Goal: Transaction & Acquisition: Purchase product/service

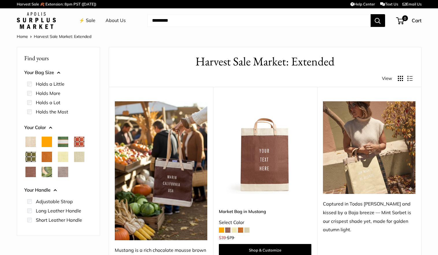
click at [89, 21] on link "⚡️ Sale" at bounding box center [87, 20] width 16 height 9
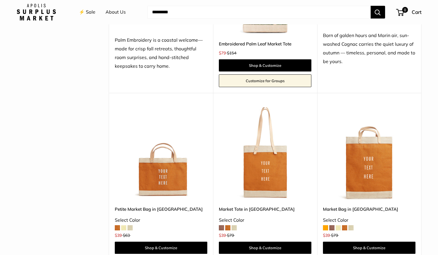
scroll to position [533, 0]
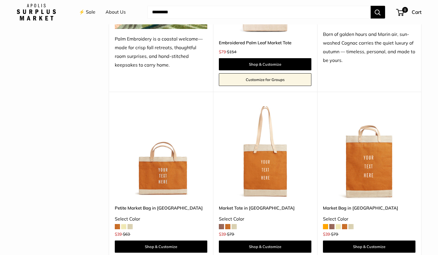
click at [131, 226] on span at bounding box center [130, 226] width 5 height 5
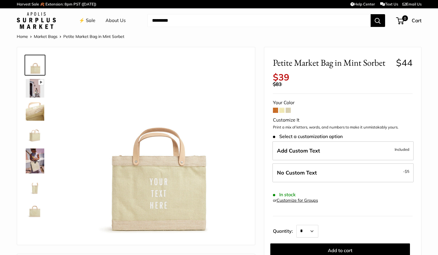
click at [35, 102] on link at bounding box center [35, 111] width 21 height 21
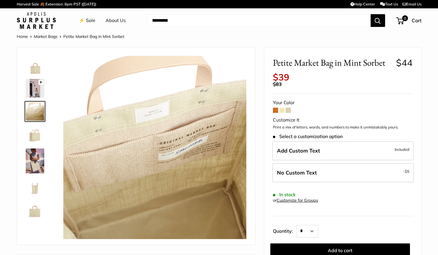
click at [34, 139] on img at bounding box center [35, 134] width 19 height 19
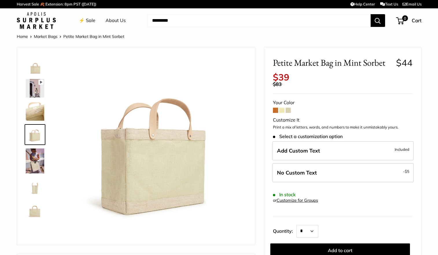
click at [32, 165] on img at bounding box center [35, 160] width 19 height 25
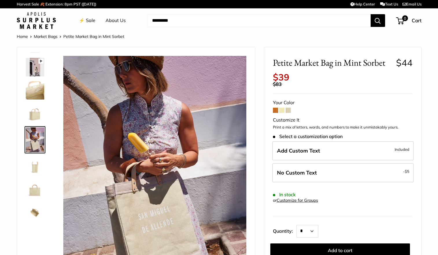
click at [32, 191] on img at bounding box center [35, 189] width 19 height 19
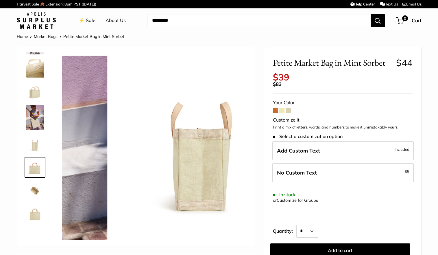
scroll to position [43, 0]
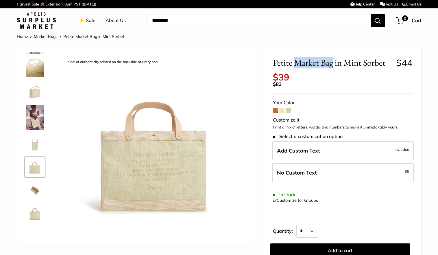
drag, startPoint x: 295, startPoint y: 64, endPoint x: 332, endPoint y: 64, distance: 37.0
click at [332, 64] on span "Petite Market Bag in Mint Sorbet" at bounding box center [332, 62] width 119 height 11
click at [48, 22] on img at bounding box center [36, 20] width 39 height 17
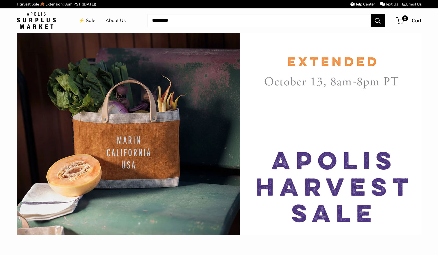
click at [37, 26] on img at bounding box center [36, 20] width 39 height 17
click at [28, 4] on link "Harvest Sale 🍂 Extension: 8pm PST ([DATE])" at bounding box center [57, 4] width 80 height 10
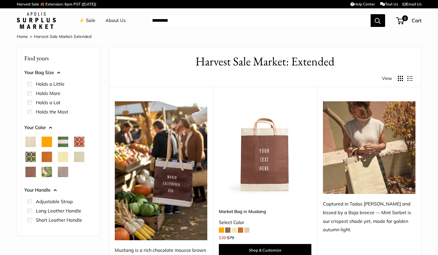
click at [59, 84] on label "Holds a Little" at bounding box center [50, 83] width 29 height 7
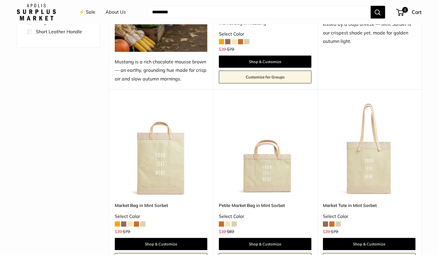
scroll to position [159, 0]
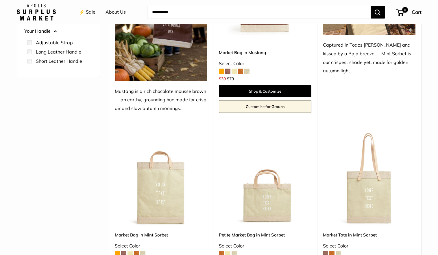
click at [0, 0] on img at bounding box center [0, 0] width 0 height 0
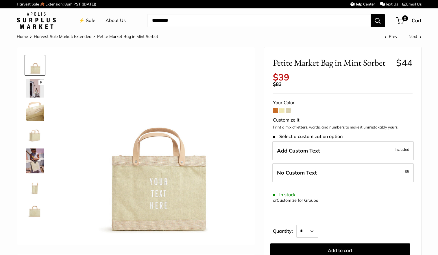
click at [35, 111] on img at bounding box center [35, 111] width 19 height 19
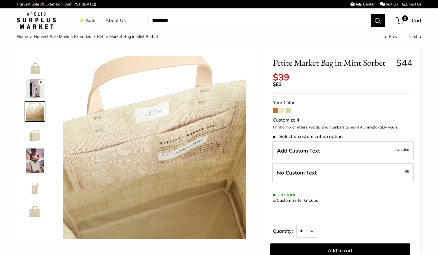
click at [34, 135] on img at bounding box center [35, 134] width 19 height 19
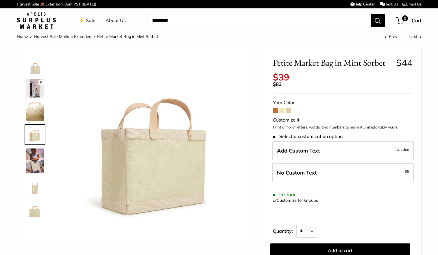
click at [34, 161] on img at bounding box center [35, 160] width 19 height 25
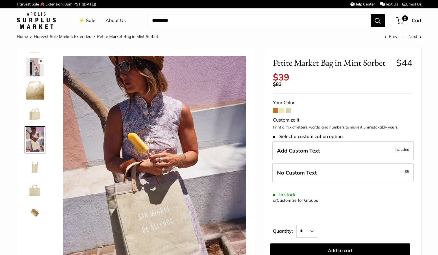
click at [32, 186] on img at bounding box center [35, 189] width 19 height 19
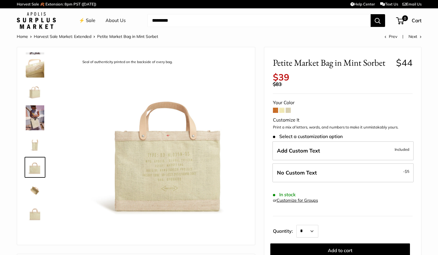
scroll to position [43, 0]
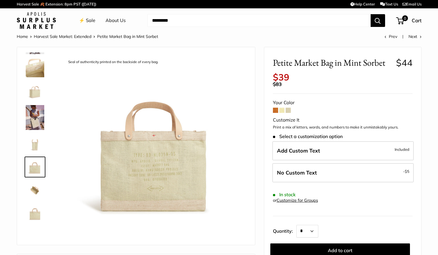
click at [278, 111] on span at bounding box center [275, 110] width 5 height 5
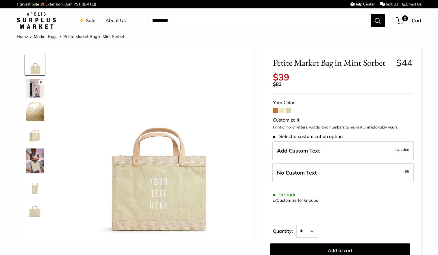
click at [324, 184] on div "Add Custom Text Included No Custom Text - $5" at bounding box center [343, 163] width 142 height 44
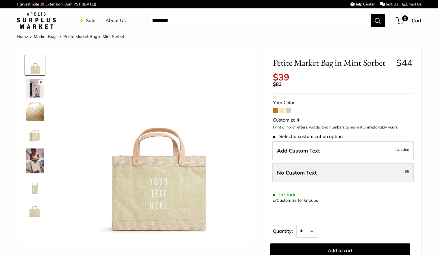
click at [324, 173] on label "No Custom Text - $5" at bounding box center [342, 172] width 141 height 19
click at [316, 171] on label "No Custom Text - $5" at bounding box center [342, 172] width 141 height 19
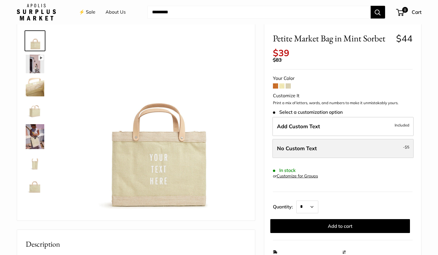
scroll to position [36, 0]
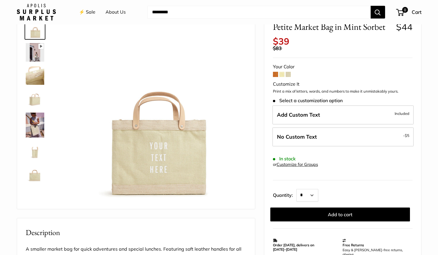
click at [276, 73] on span at bounding box center [275, 74] width 5 height 5
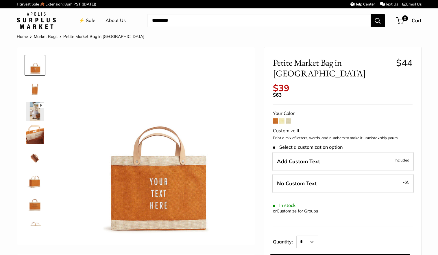
click at [282, 118] on span at bounding box center [281, 120] width 5 height 5
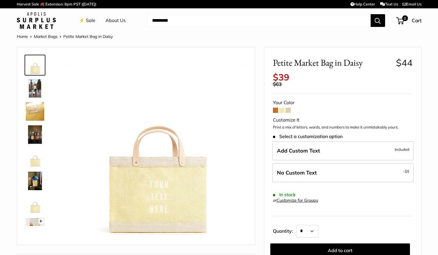
click at [287, 111] on span at bounding box center [288, 110] width 5 height 5
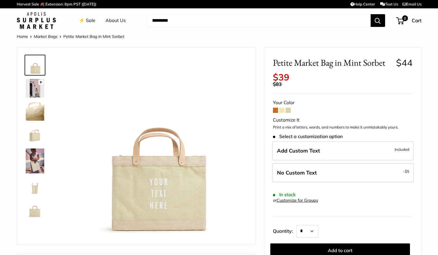
click at [274, 110] on span at bounding box center [275, 110] width 5 height 5
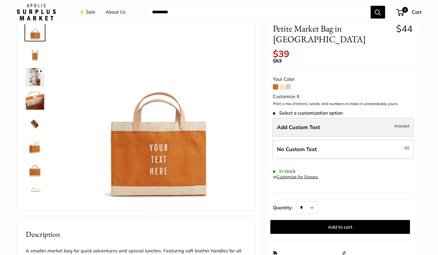
scroll to position [48, 0]
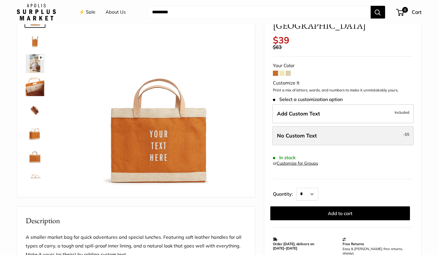
click at [340, 128] on label "No Custom Text - $5" at bounding box center [342, 135] width 141 height 19
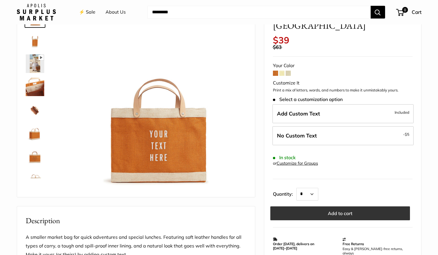
click at [342, 206] on button "Add to cart" at bounding box center [340, 213] width 140 height 14
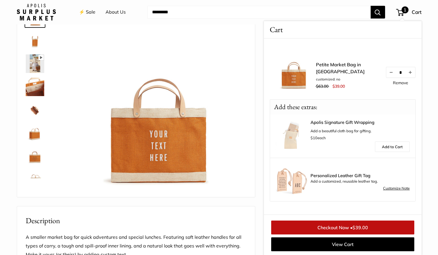
click at [295, 177] on img at bounding box center [292, 179] width 32 height 32
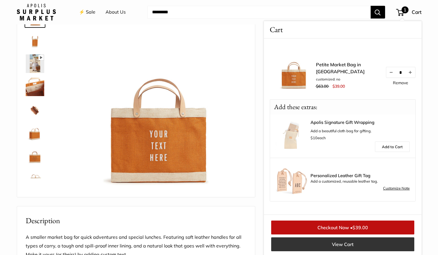
click at [352, 243] on link "View Cart" at bounding box center [342, 244] width 143 height 14
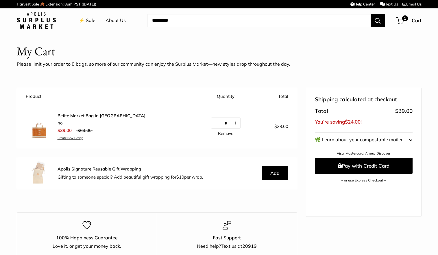
click at [211, 123] on button "Decrease quantity by 1" at bounding box center [216, 123] width 10 height 10
